Goal: Information Seeking & Learning: Learn about a topic

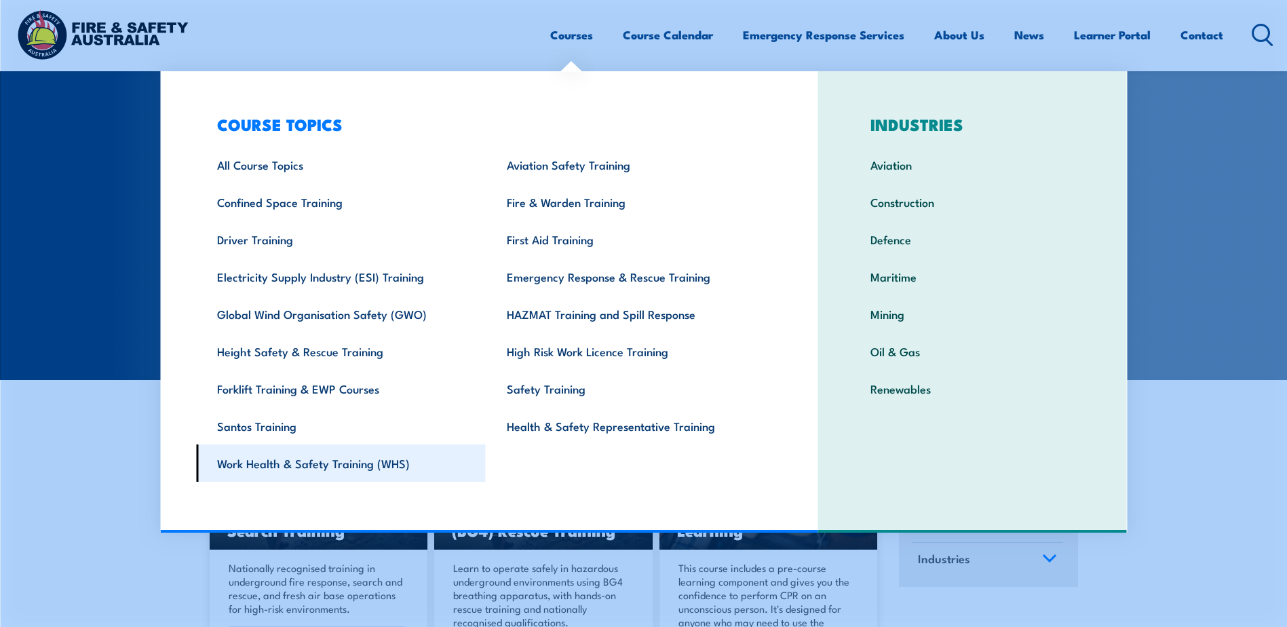
click at [355, 467] on link "Work Health & Safety Training (WHS)" at bounding box center [341, 462] width 290 height 37
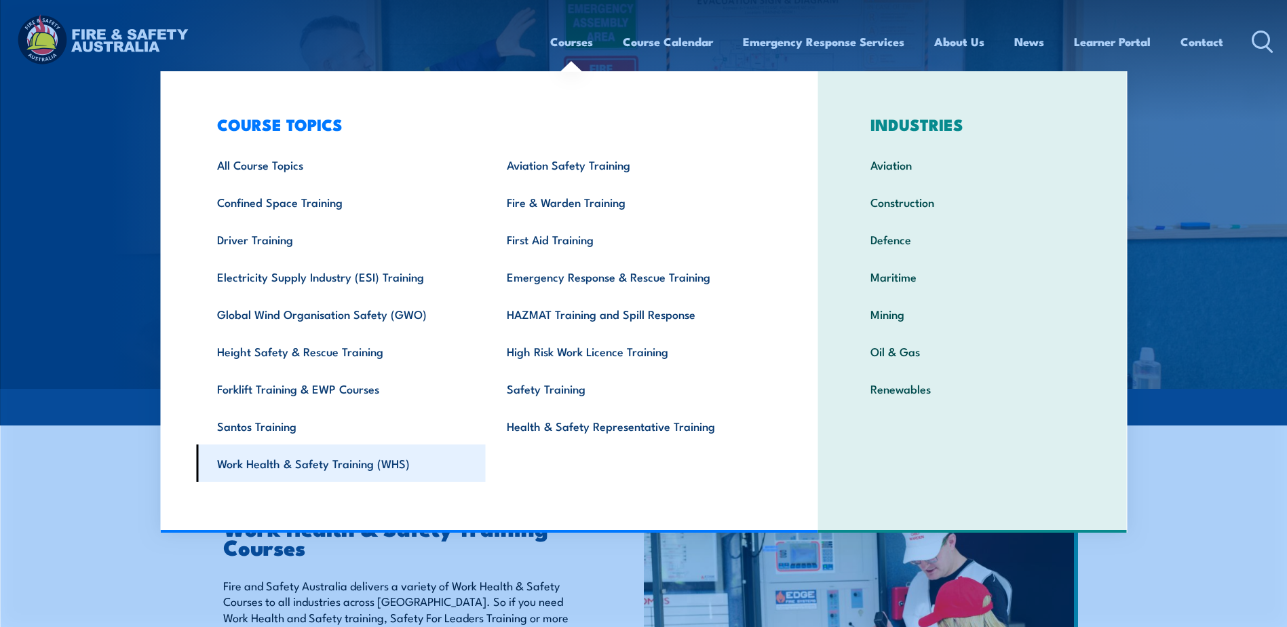
click at [371, 463] on link "Work Health & Safety Training (WHS)" at bounding box center [341, 462] width 290 height 37
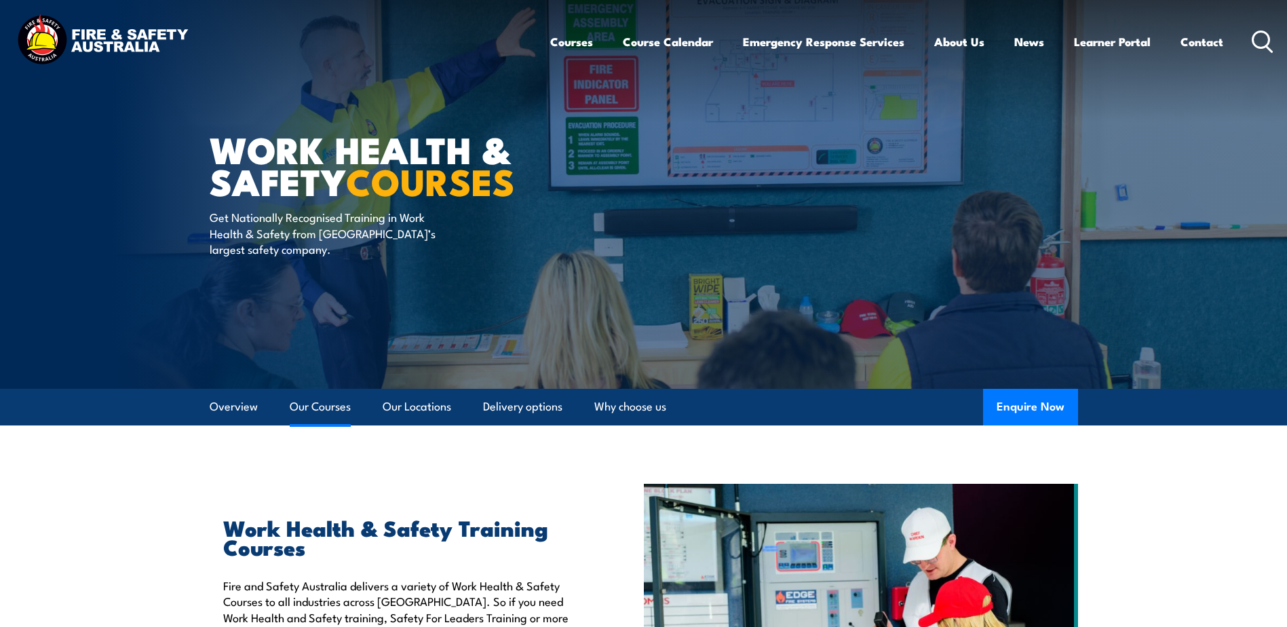
click at [327, 406] on link "Our Courses" at bounding box center [320, 407] width 61 height 36
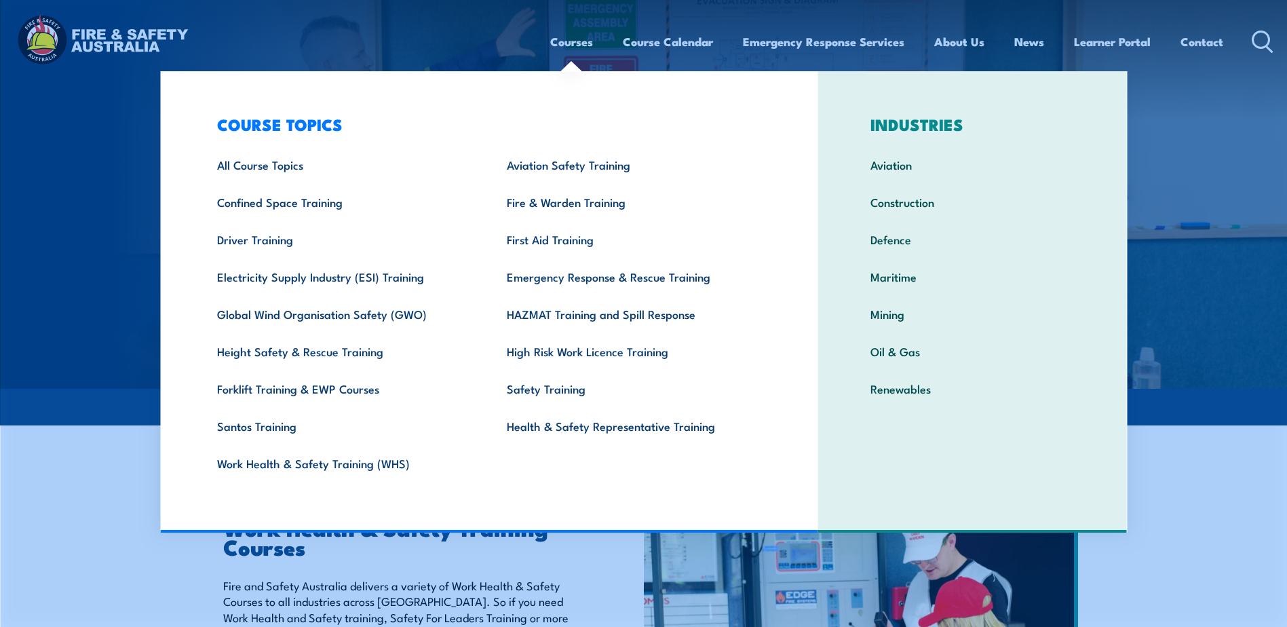
click at [562, 39] on link "Courses" at bounding box center [571, 42] width 43 height 36
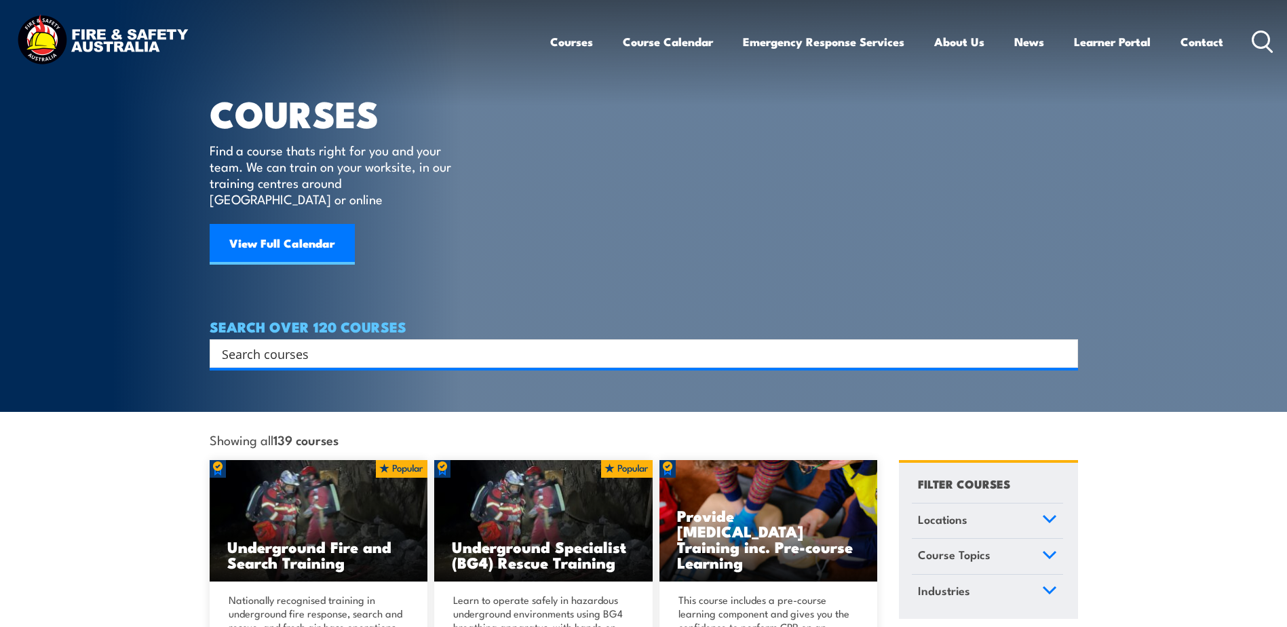
scroll to position [68, 0]
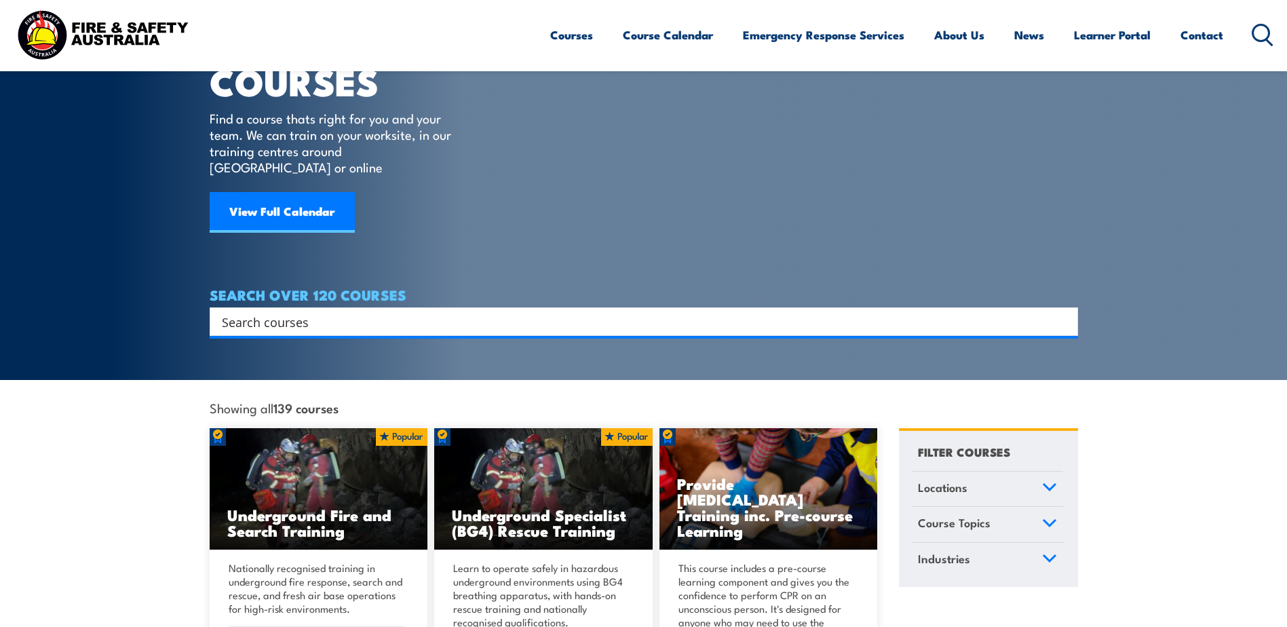
click at [255, 311] on input "Search input" at bounding box center [635, 321] width 826 height 20
type input "permit"
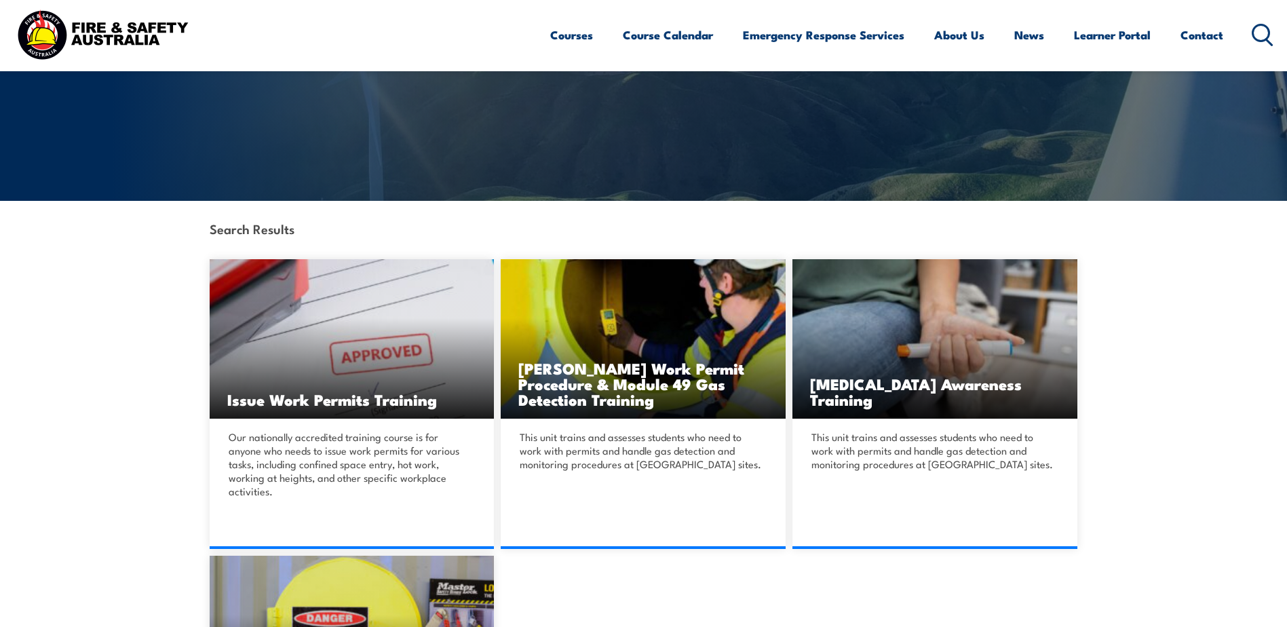
scroll to position [203, 0]
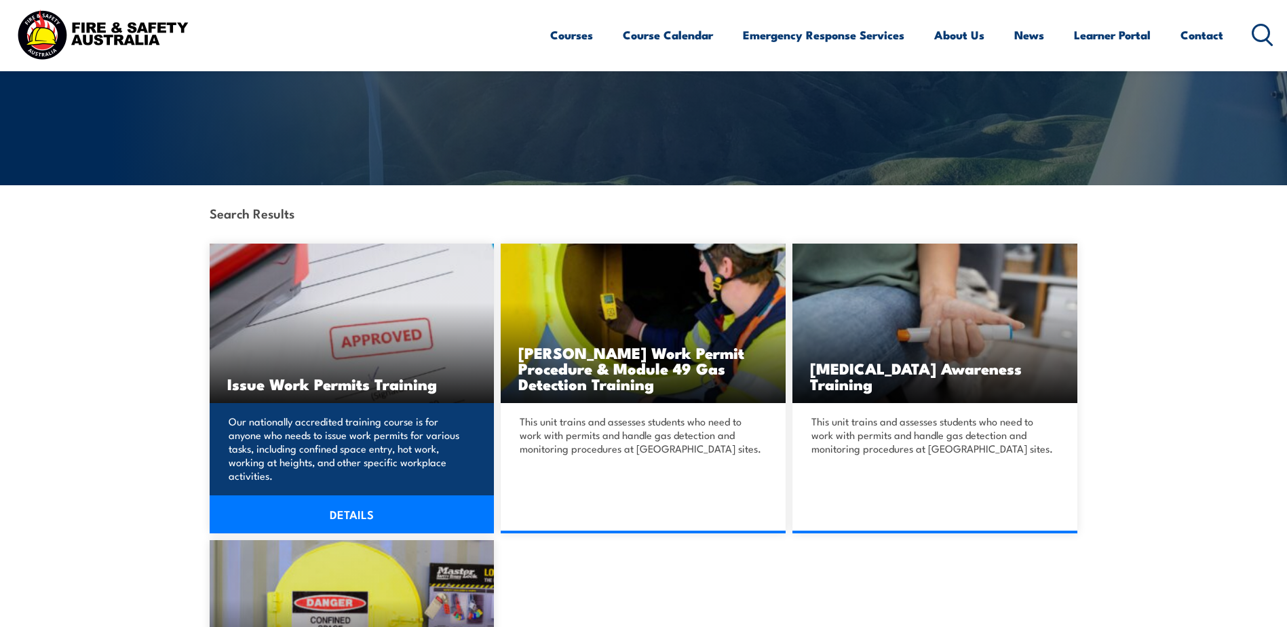
click at [345, 495] on link "DETAILS" at bounding box center [352, 514] width 285 height 38
